Goal: Navigation & Orientation: Find specific page/section

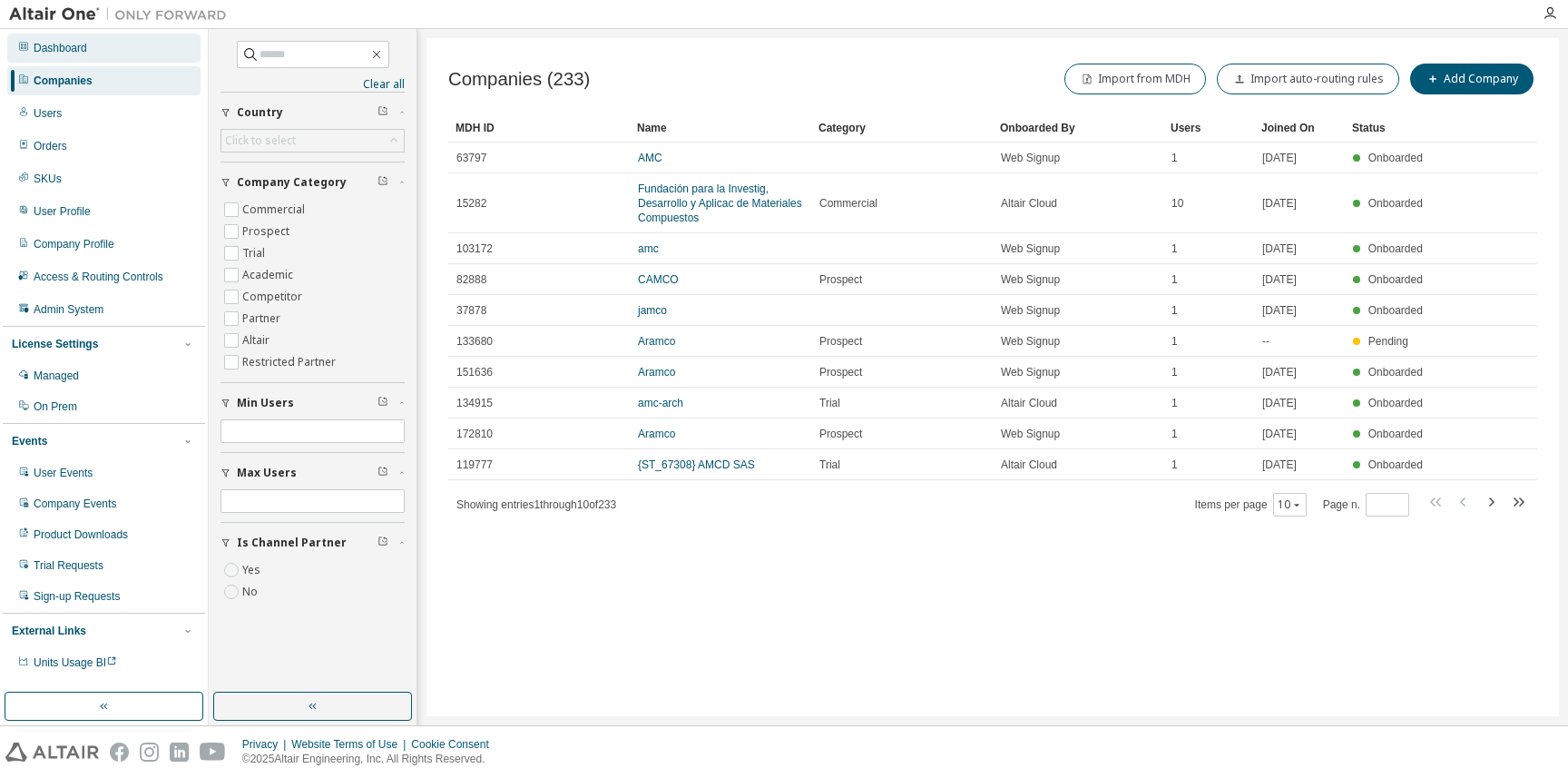
click at [71, 48] on div "Dashboard" at bounding box center [60, 48] width 53 height 15
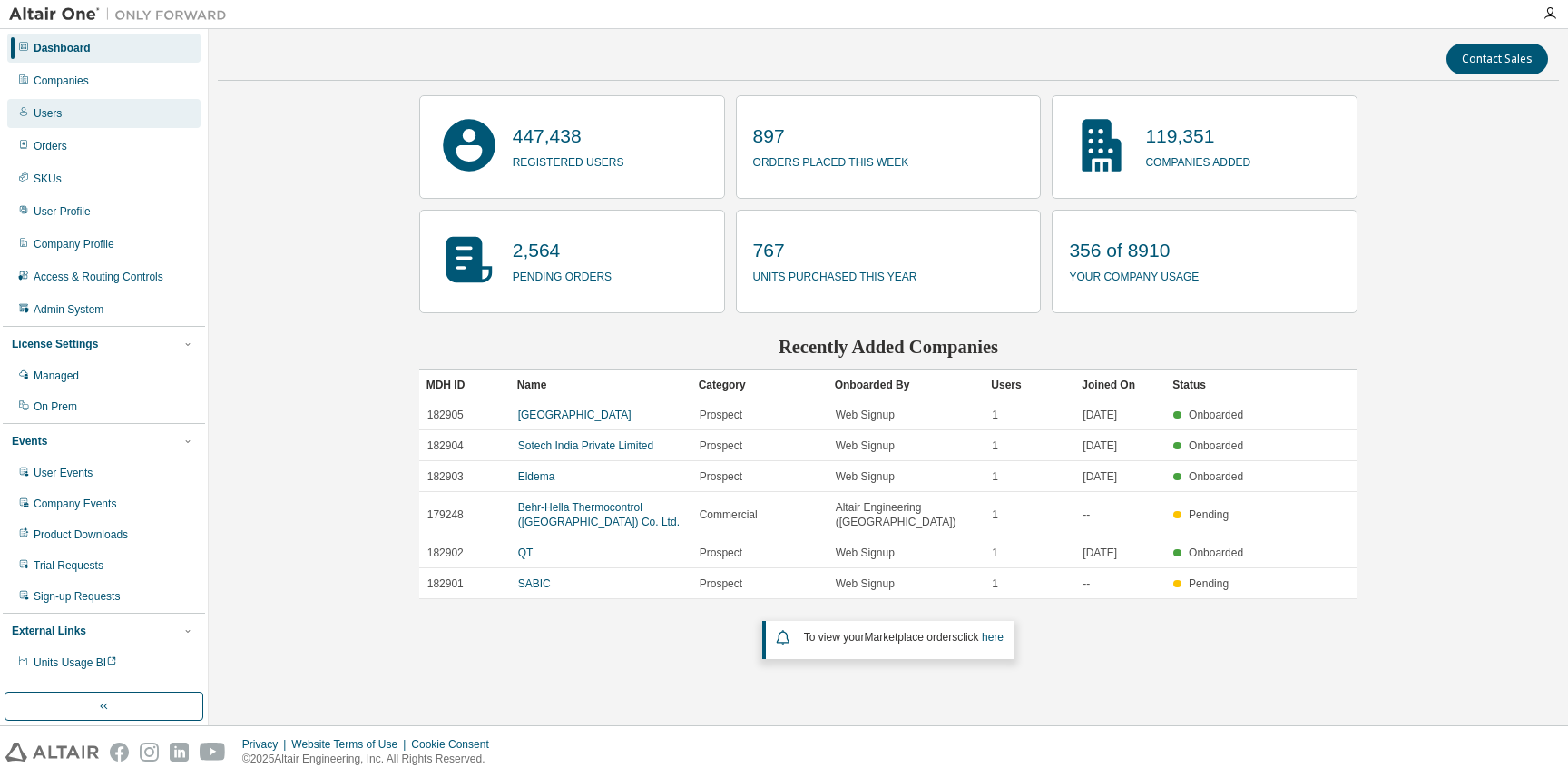
click at [101, 115] on div "Users" at bounding box center [104, 113] width 193 height 29
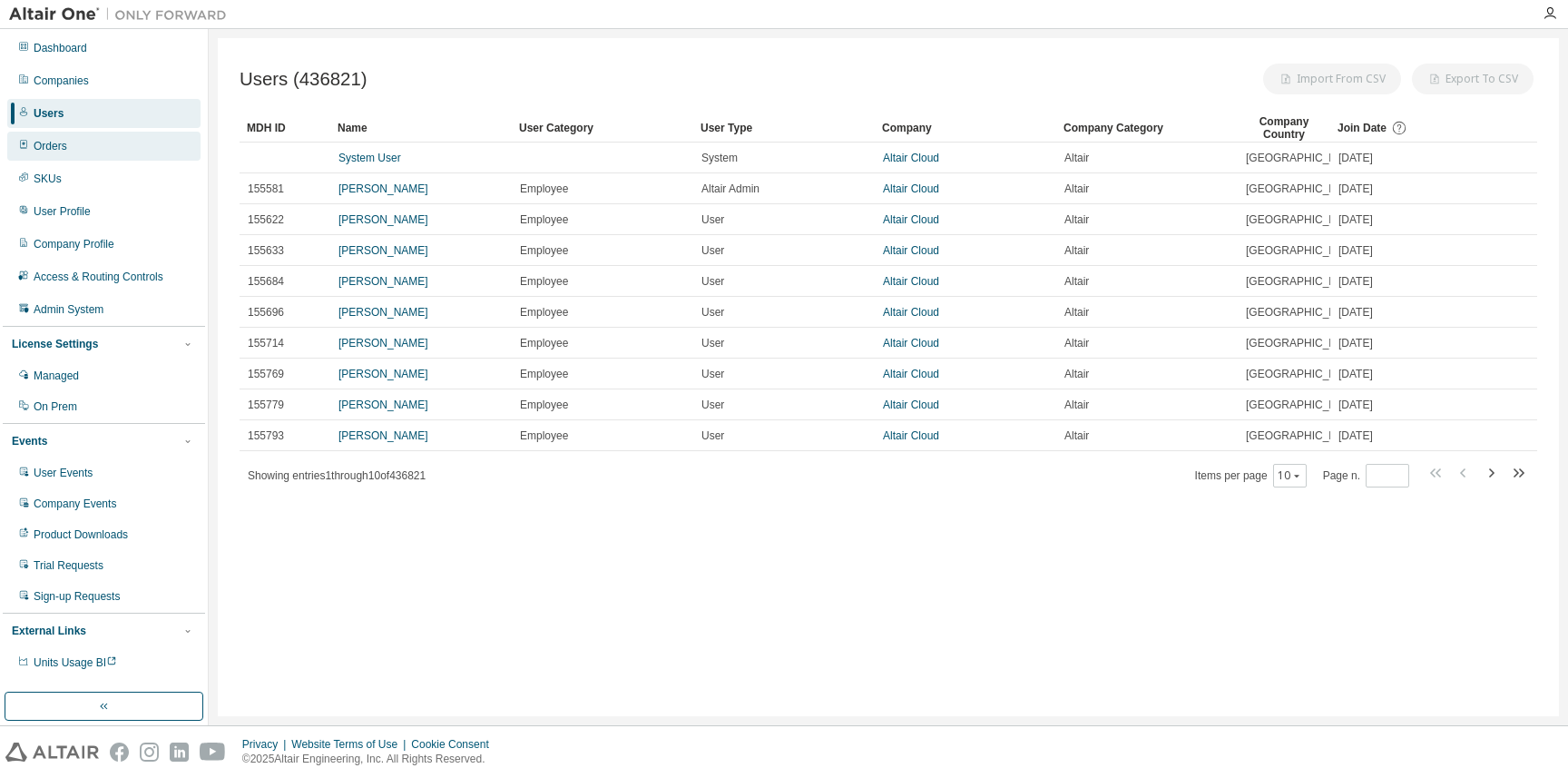
click at [110, 140] on div "Orders" at bounding box center [104, 147] width 193 height 29
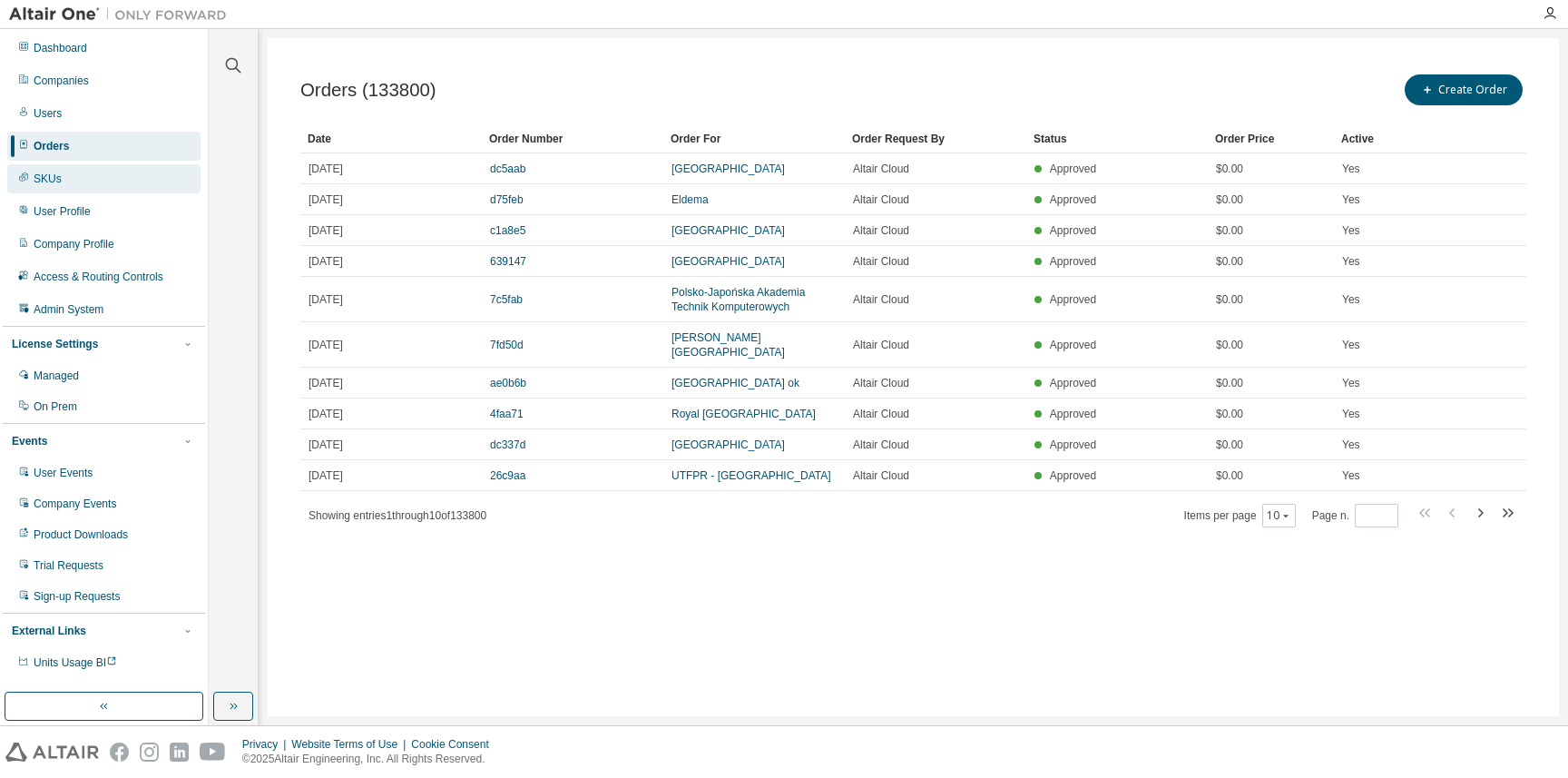
click at [112, 168] on div "SKUs" at bounding box center [104, 179] width 193 height 29
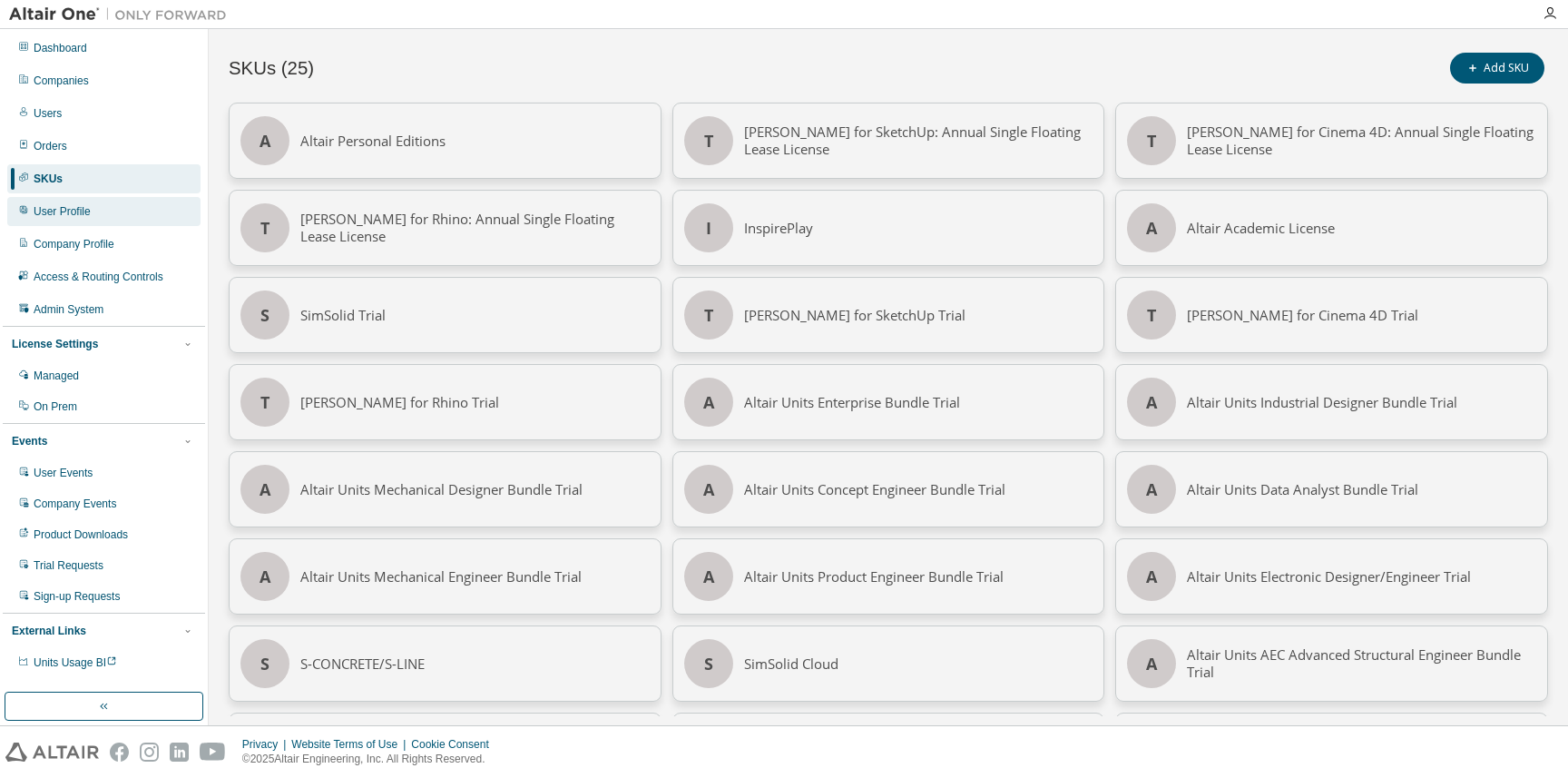
click at [119, 214] on div "User Profile" at bounding box center [104, 212] width 193 height 29
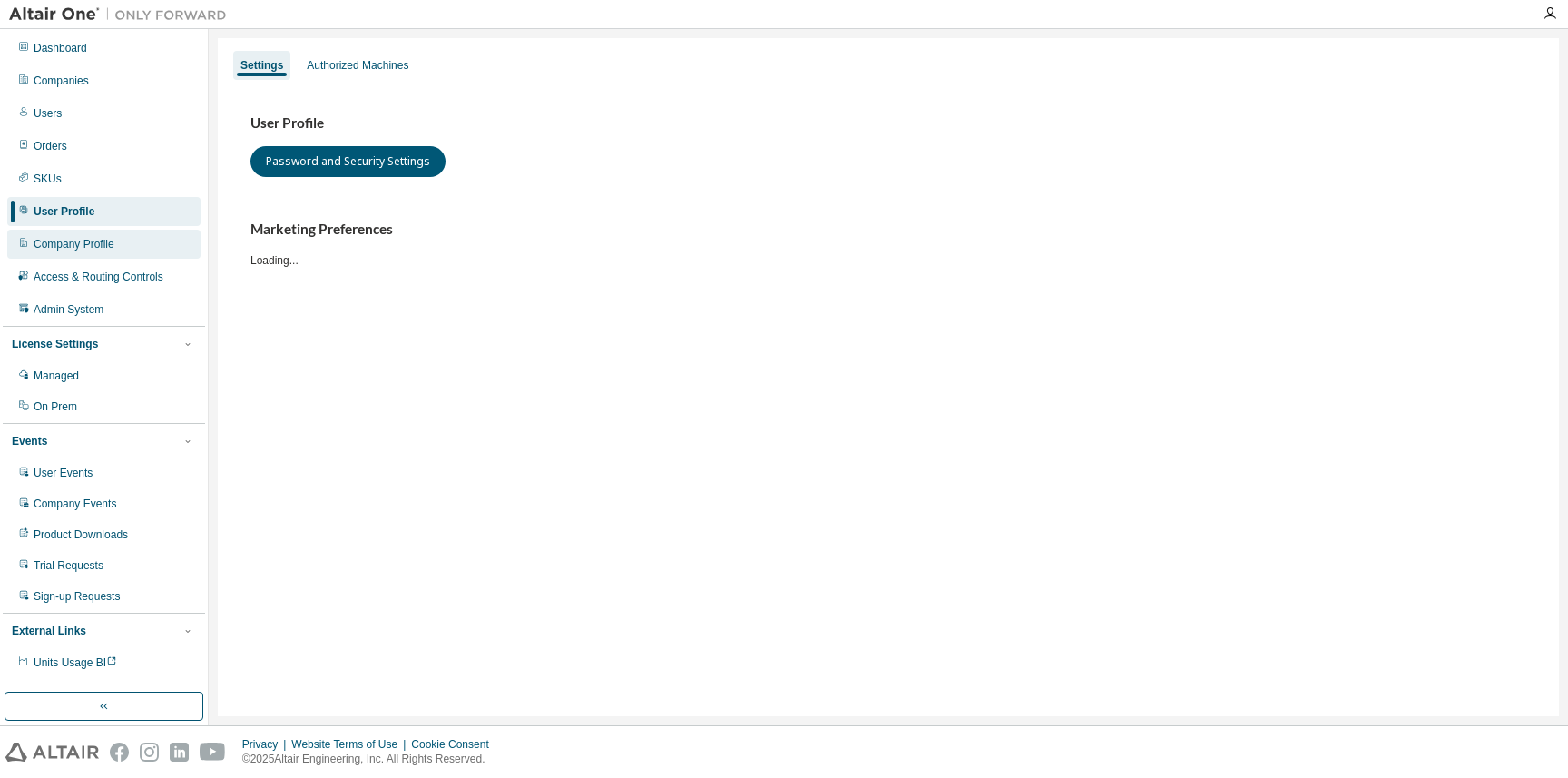
click at [130, 239] on div "Company Profile" at bounding box center [104, 244] width 193 height 29
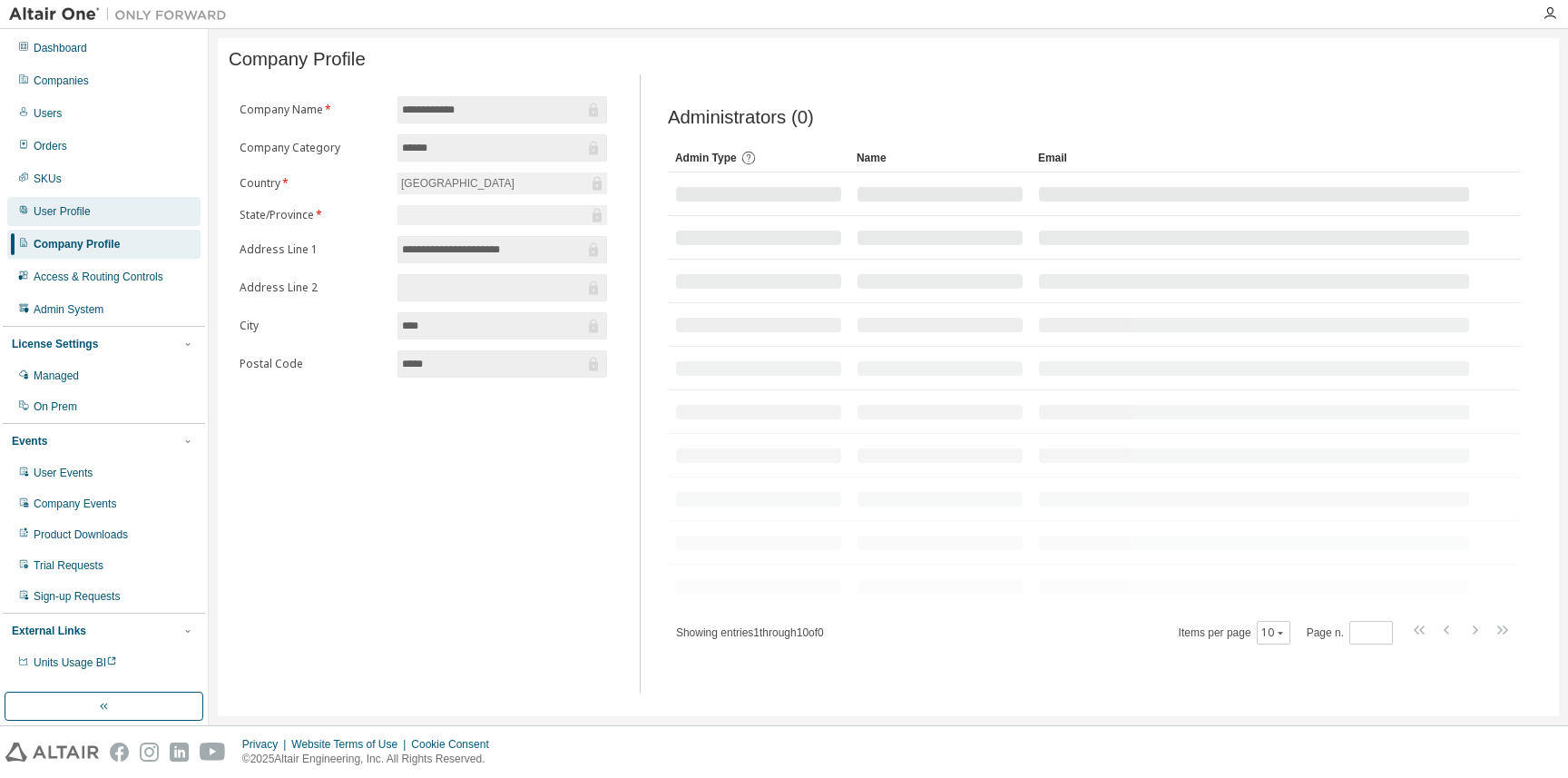
click at [127, 213] on div "User Profile" at bounding box center [104, 212] width 193 height 29
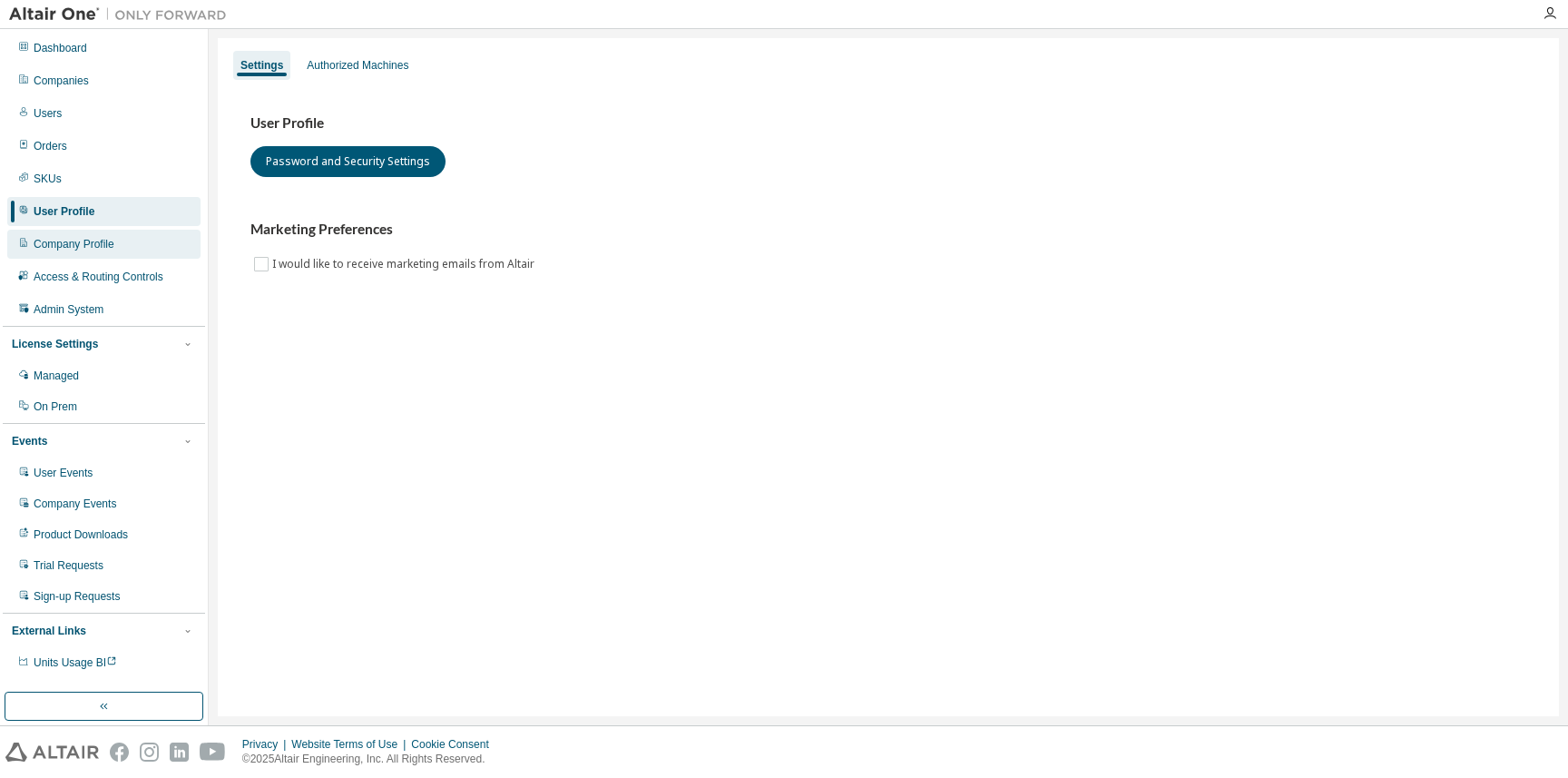
click at [136, 256] on div "Company Profile" at bounding box center [104, 244] width 193 height 29
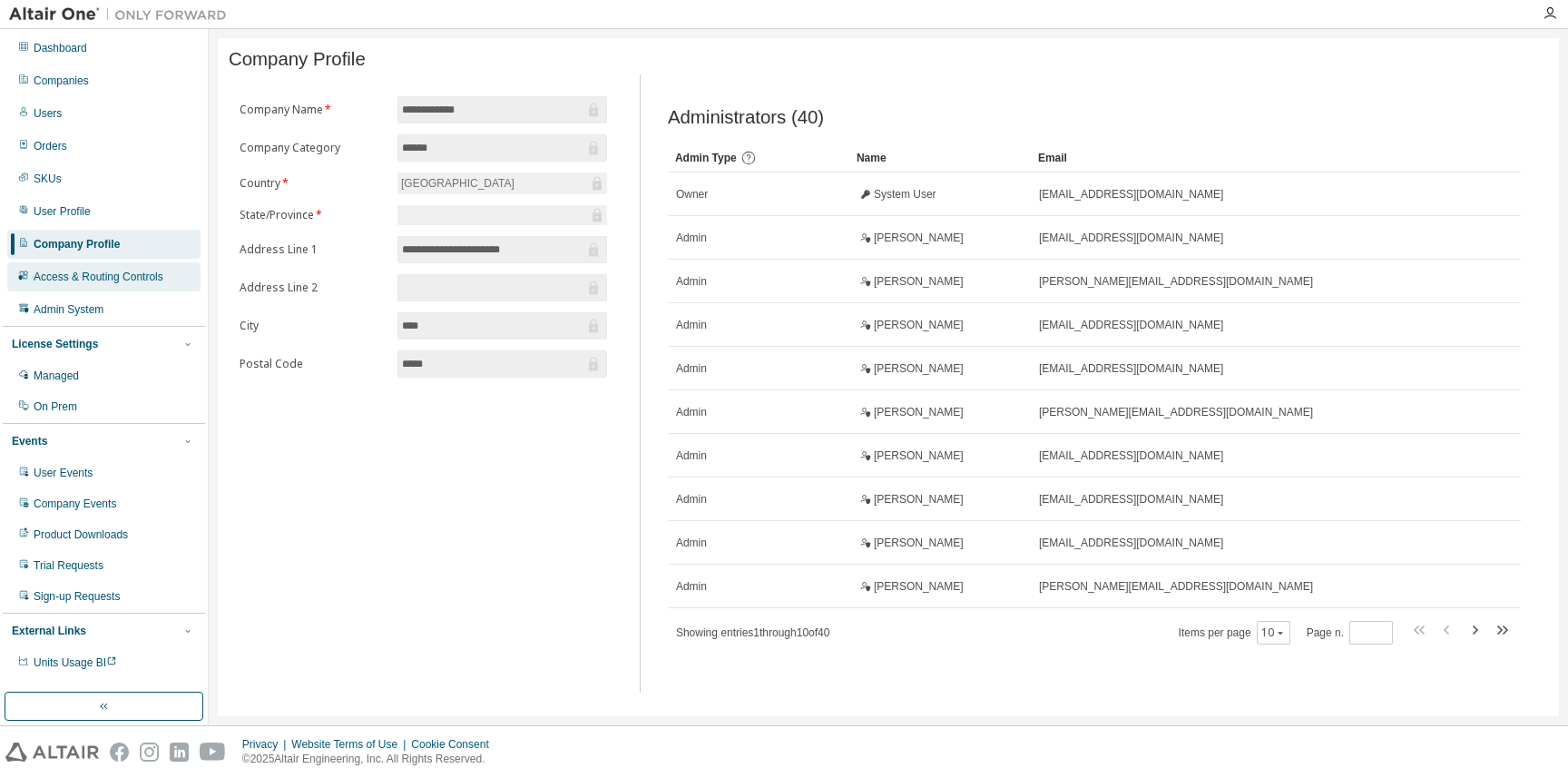
click at [136, 278] on div "Access & Routing Controls" at bounding box center [98, 277] width 130 height 15
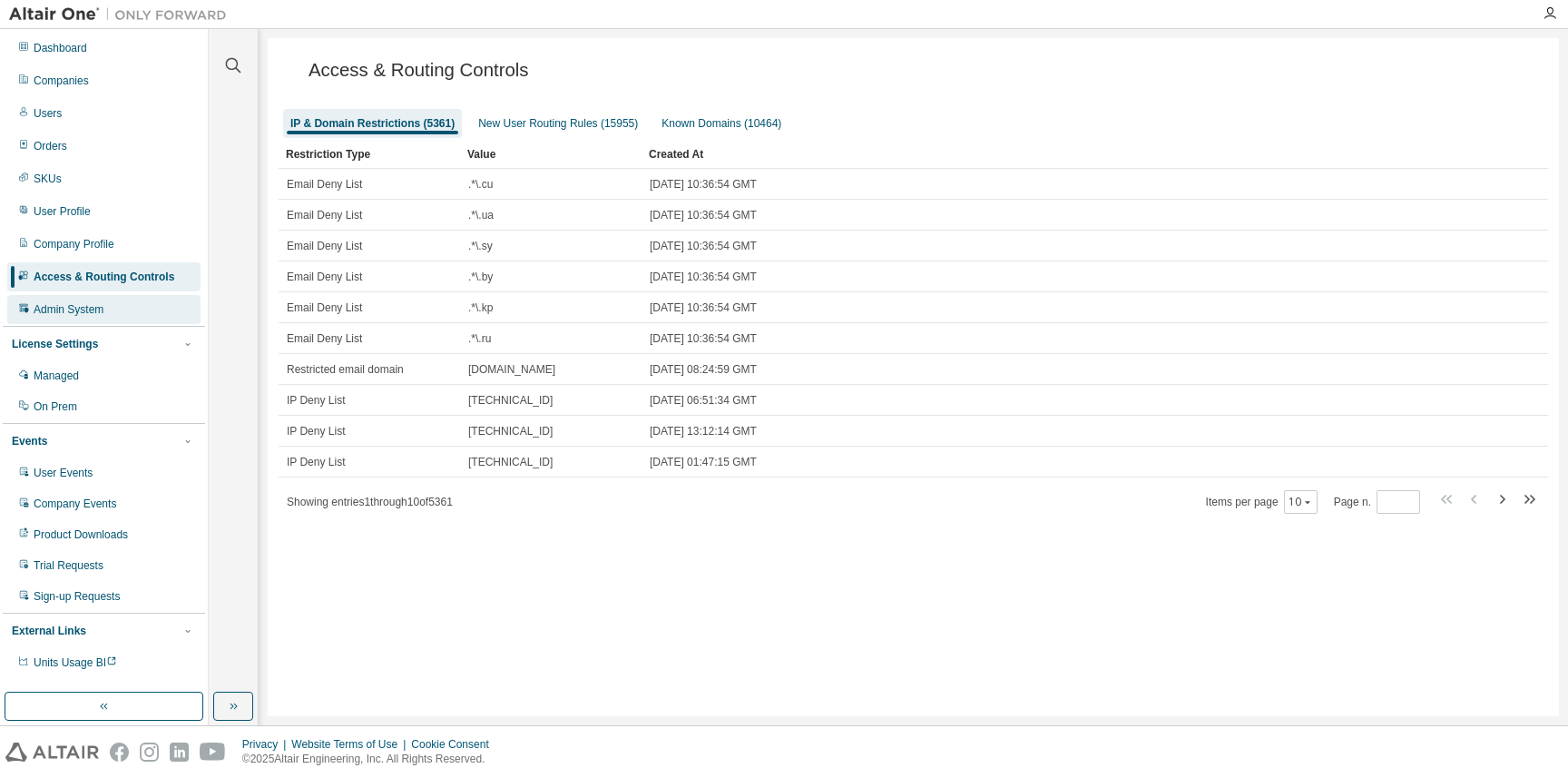
click at [136, 296] on div "Admin System" at bounding box center [104, 310] width 193 height 29
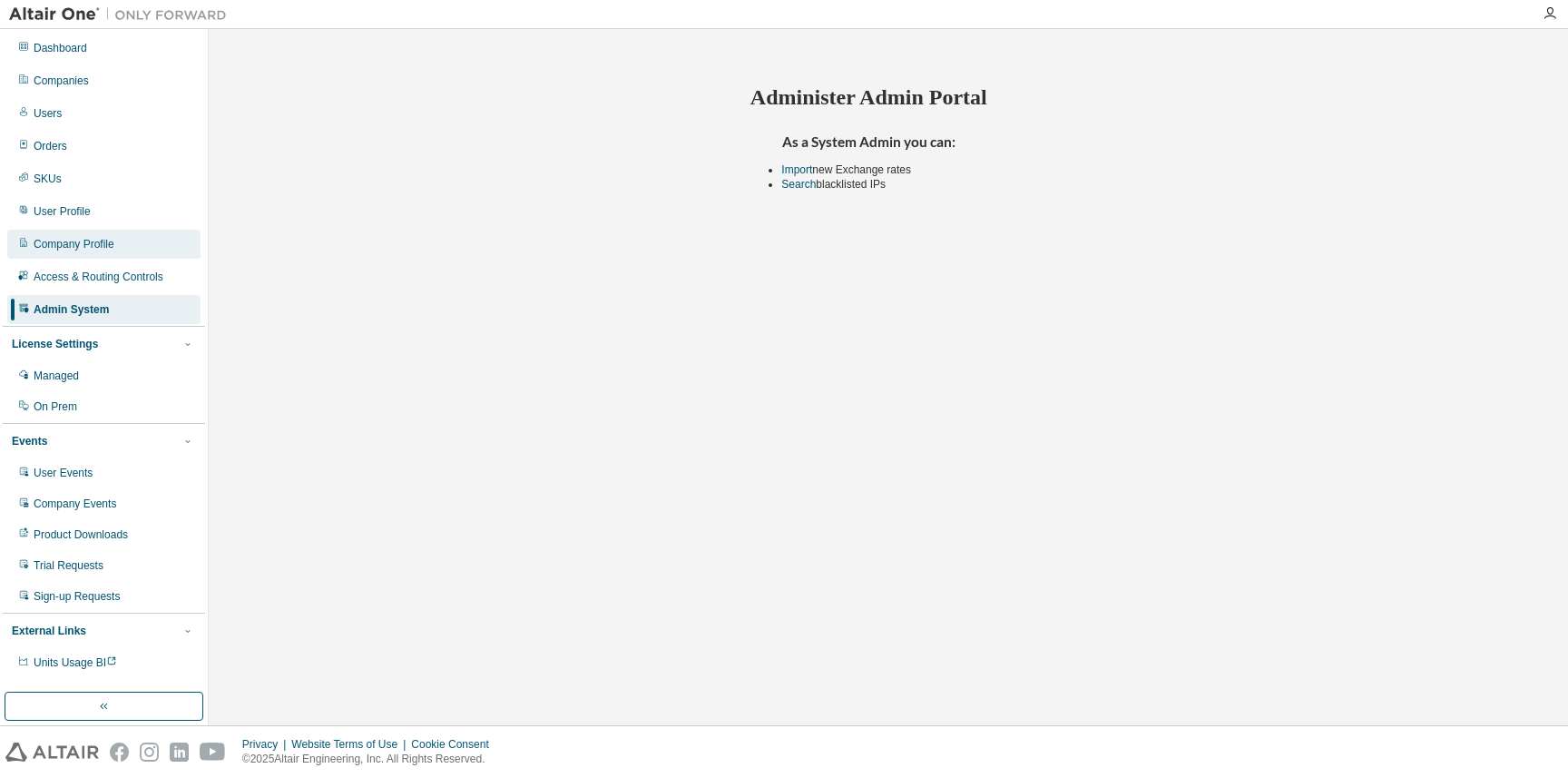
click at [137, 253] on div "Company Profile" at bounding box center [104, 244] width 193 height 29
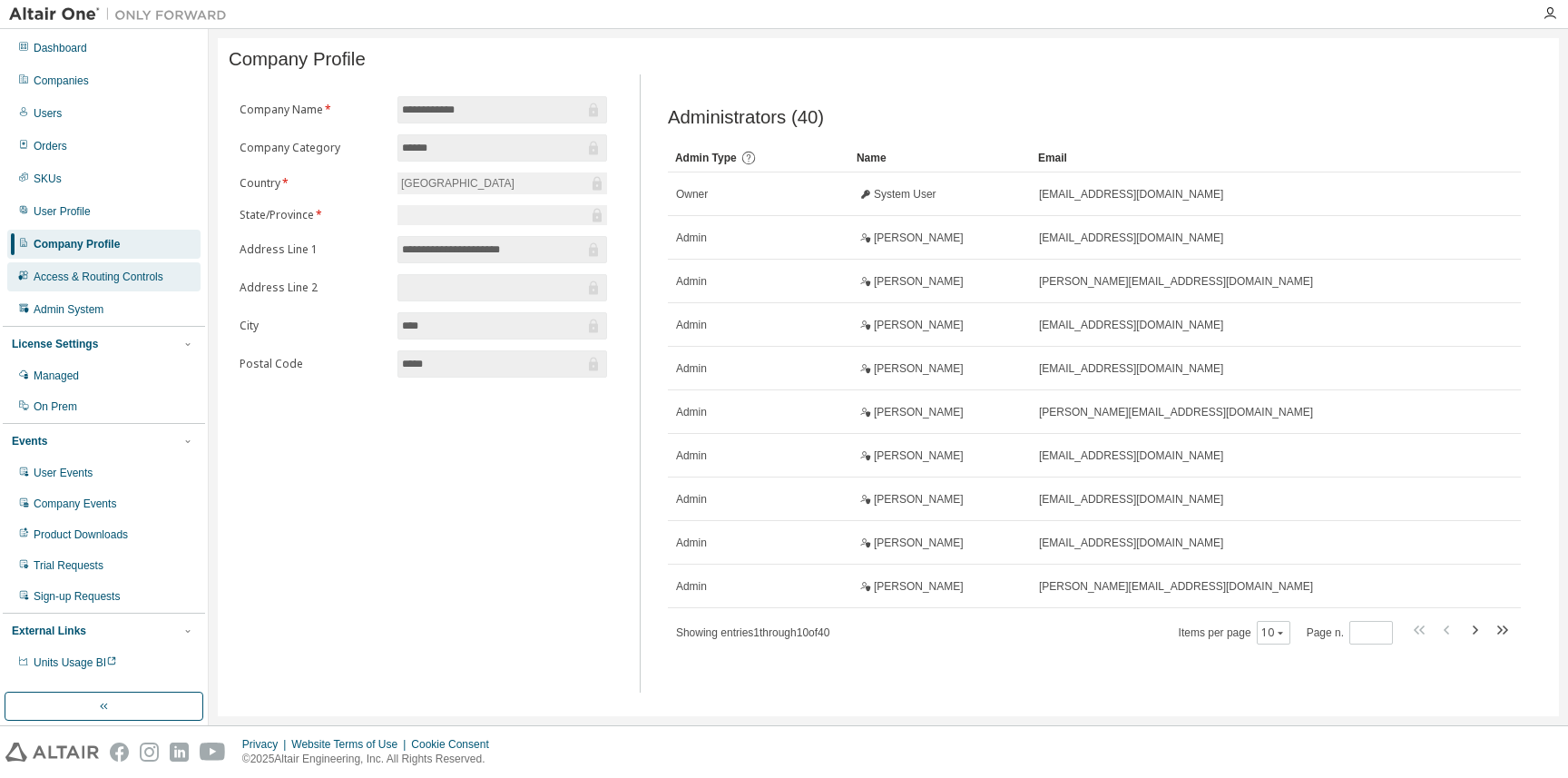
click at [137, 274] on div "Access & Routing Controls" at bounding box center [98, 277] width 130 height 15
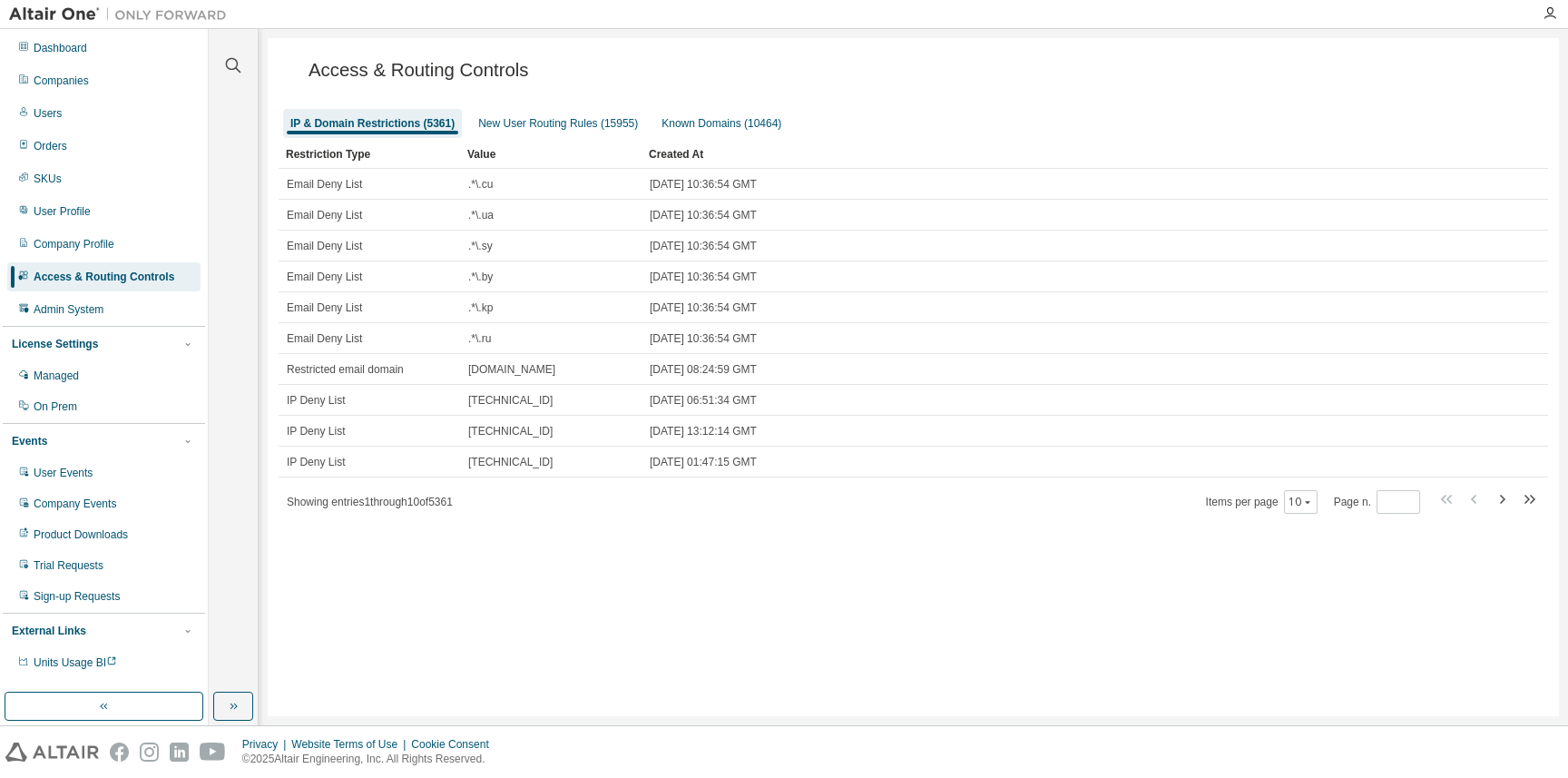
click at [231, 93] on div "Clear all Restriction Type Email Deny List IP Deny List Restricted email domain…" at bounding box center [233, 360] width 43 height 658
click at [242, 702] on button "button" at bounding box center [232, 707] width 40 height 29
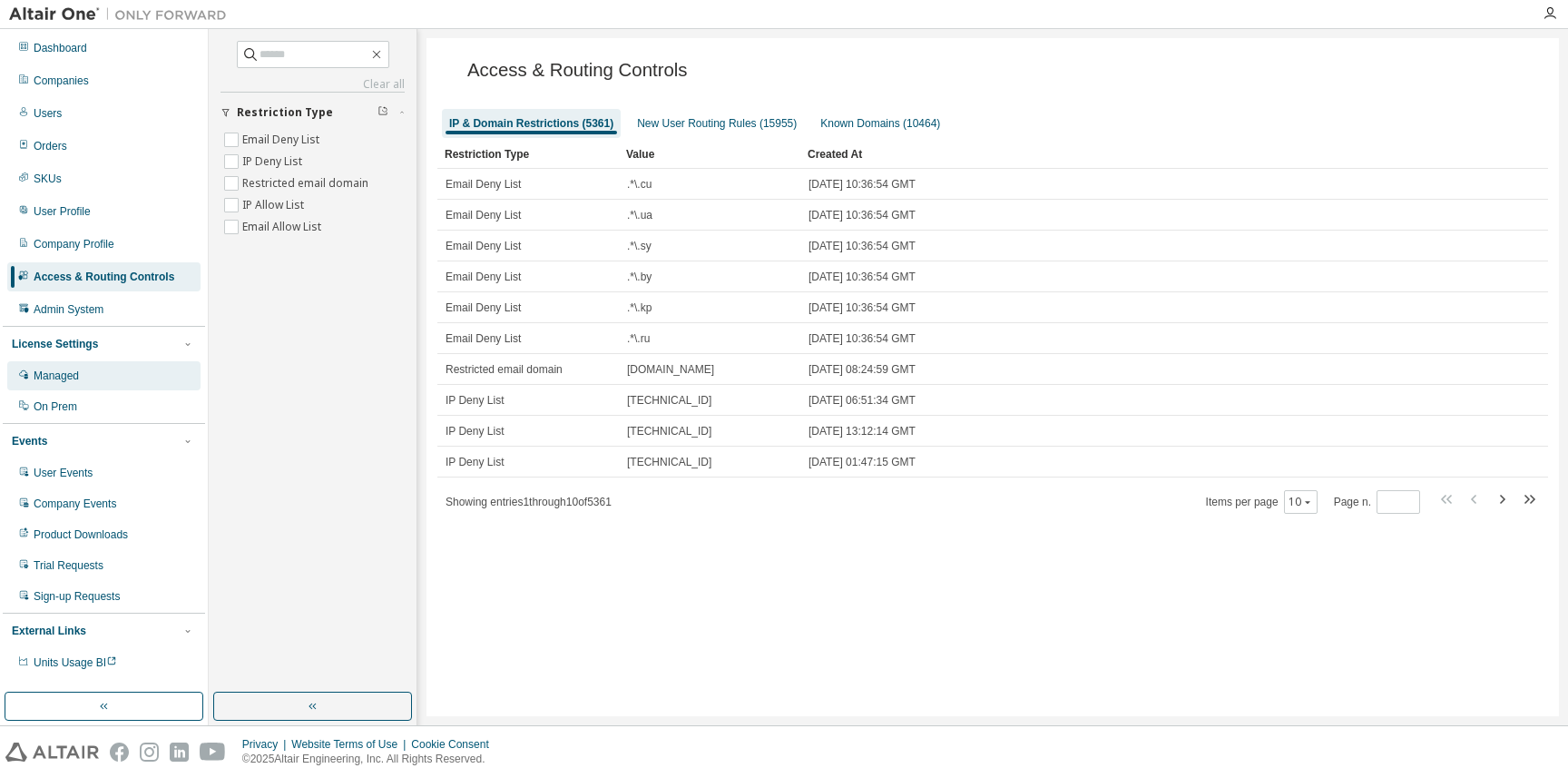
click at [144, 371] on div "Managed" at bounding box center [104, 376] width 193 height 29
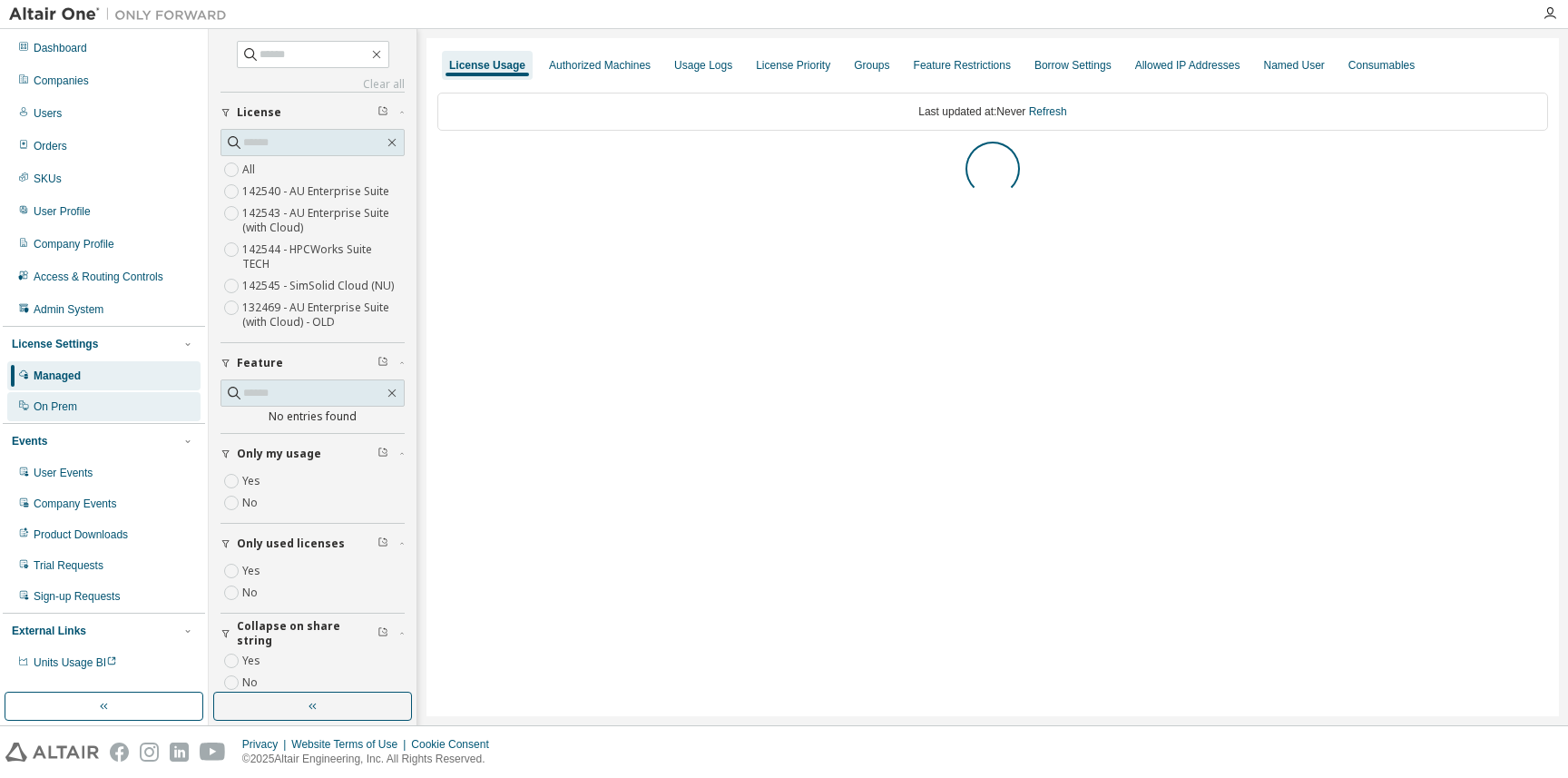
click at [146, 393] on div "On Prem" at bounding box center [104, 407] width 193 height 29
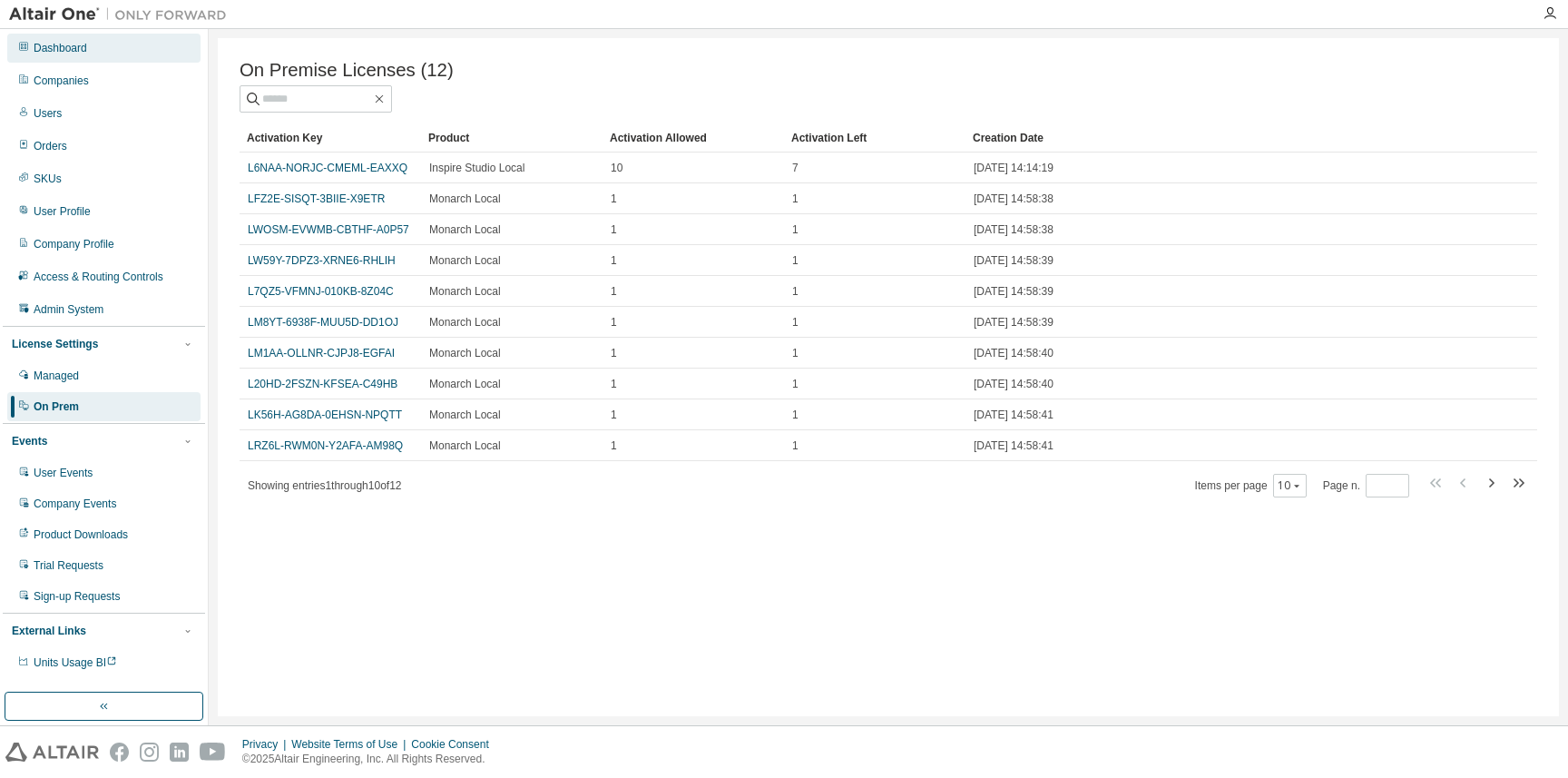
click at [91, 49] on div "Dashboard" at bounding box center [104, 48] width 193 height 29
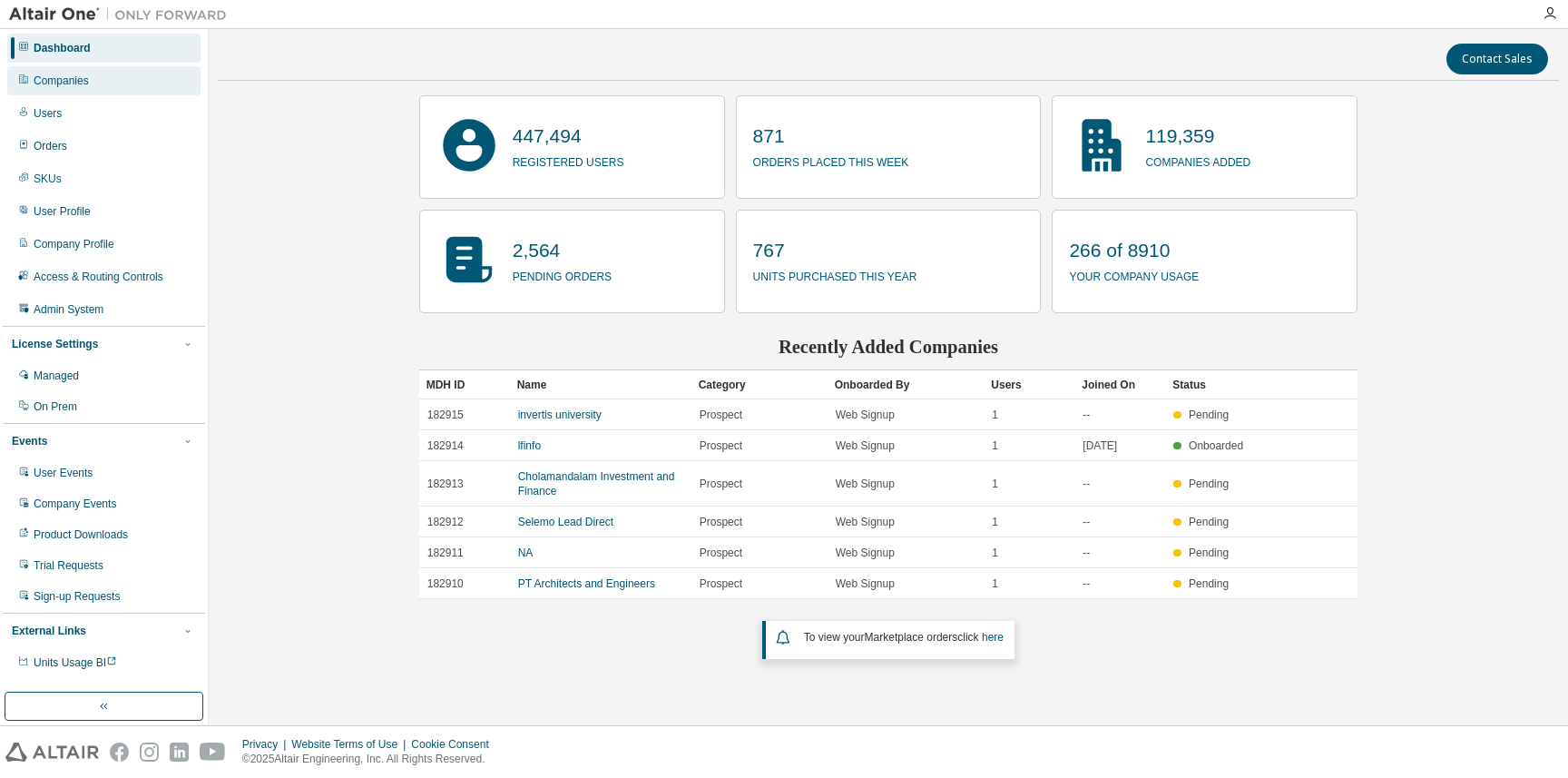
click at [110, 77] on div "Companies" at bounding box center [104, 81] width 193 height 29
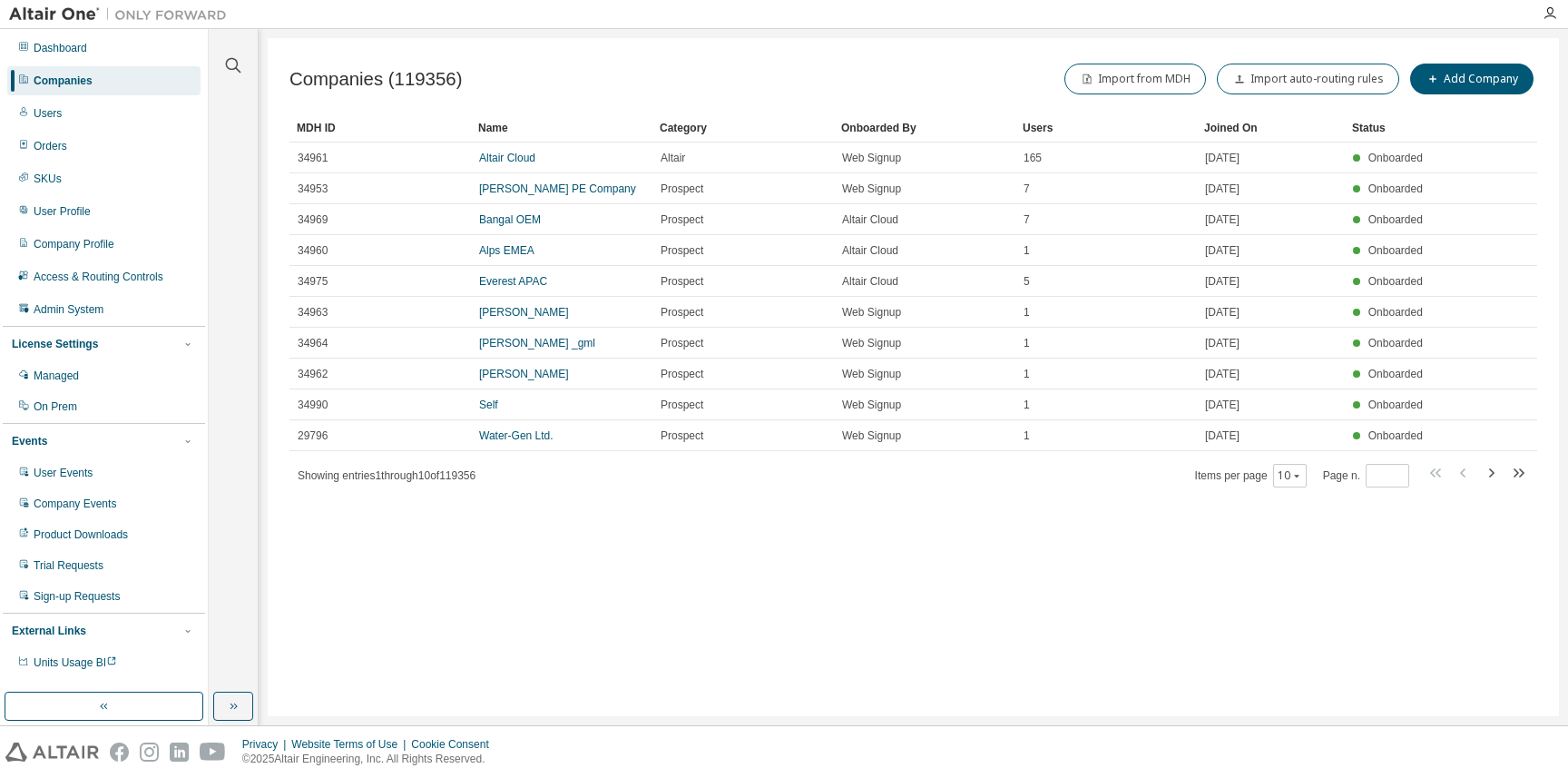
click at [235, 81] on div "Clear all Is Channel Partner Yes No Max Users Min Users Company Category Commer…" at bounding box center [233, 360] width 43 height 658
click at [236, 695] on button "button" at bounding box center [232, 707] width 40 height 29
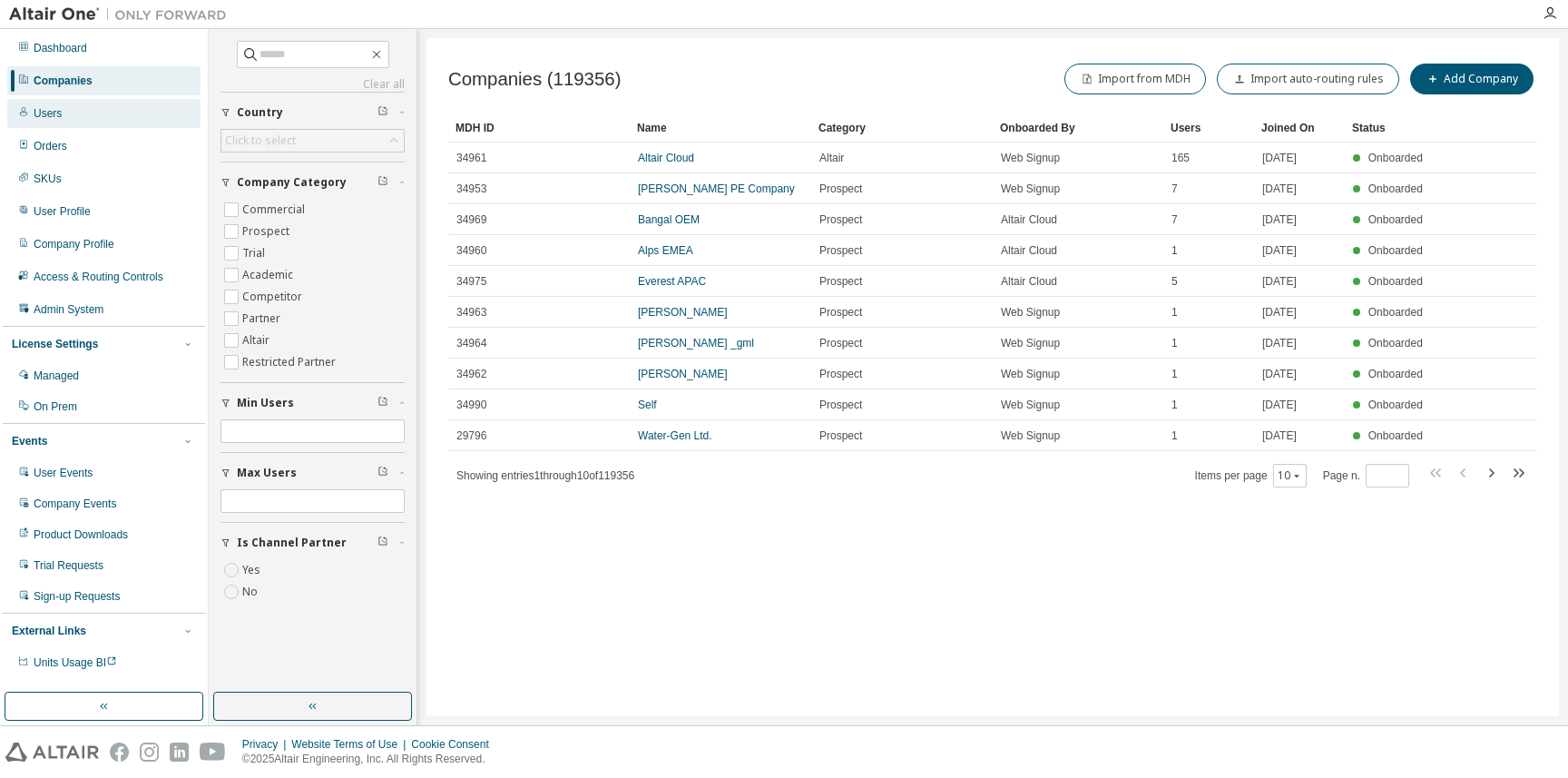
click at [46, 125] on div "Users" at bounding box center [104, 113] width 193 height 29
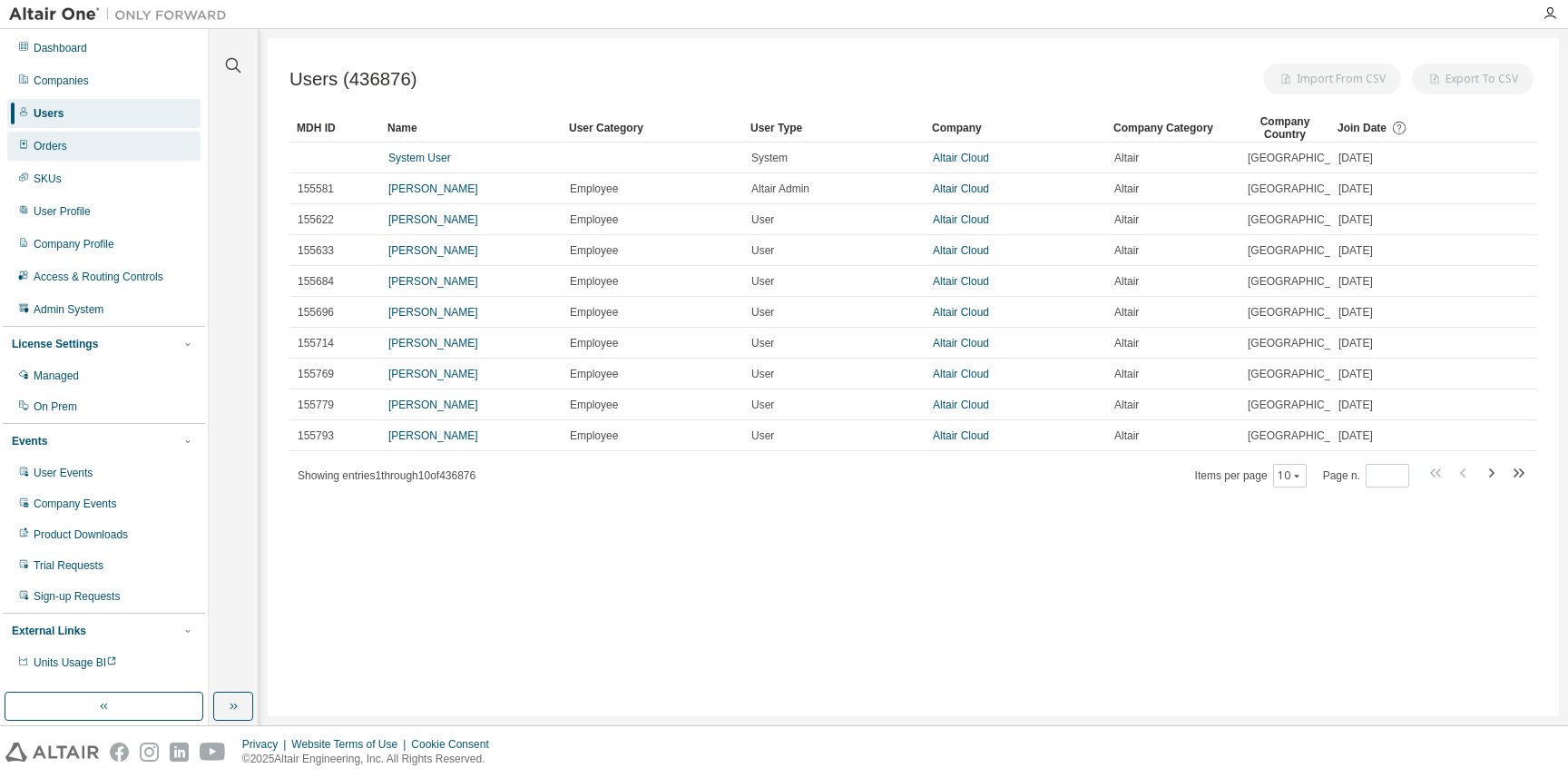
click at [58, 145] on div "Orders" at bounding box center [50, 147] width 33 height 15
